Goal: Information Seeking & Learning: Learn about a topic

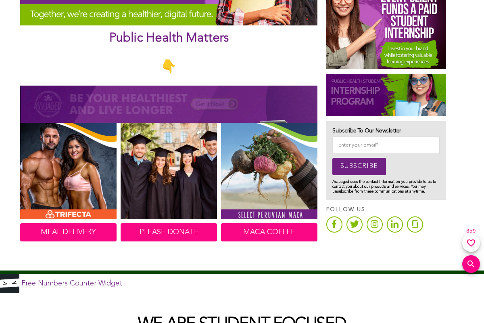
scroll to position [363, 0]
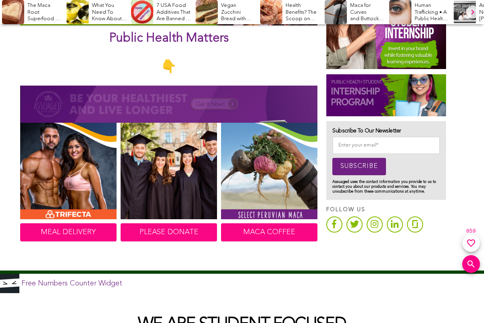
scroll to position [363, 0]
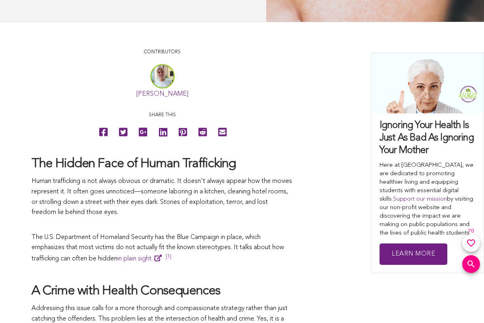
scroll to position [363, 0]
